Goal: Information Seeking & Learning: Find specific fact

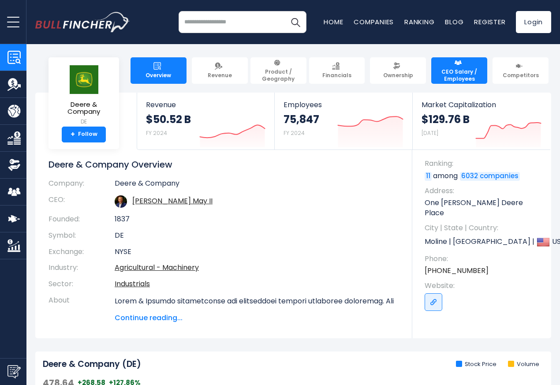
click at [470, 68] on span "CEO Salary / Employees" at bounding box center [459, 75] width 48 height 14
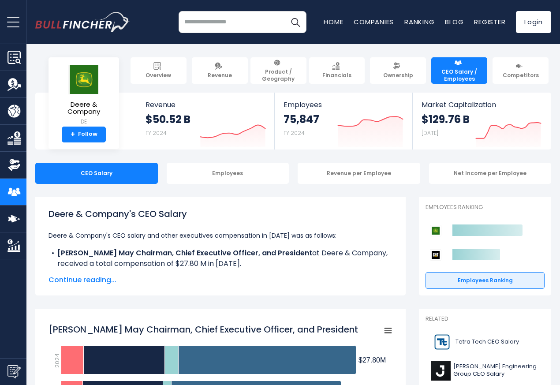
click at [457, 68] on span "CEO Salary / Employees" at bounding box center [459, 75] width 48 height 14
